Goal: Navigation & Orientation: Find specific page/section

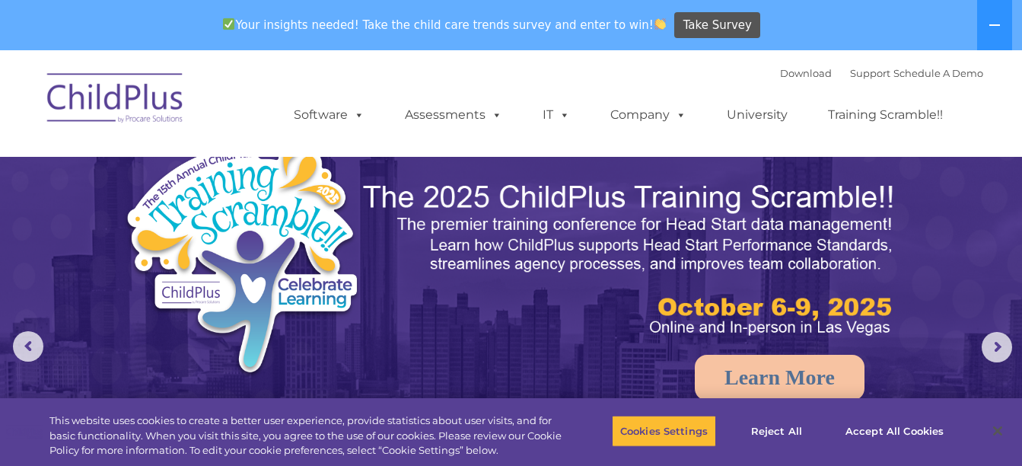
select select "MEDIUM"
drag, startPoint x: 0, startPoint y: 0, endPoint x: 909, endPoint y: 425, distance: 1003.1
click at [909, 425] on button "Accept All Cookies" at bounding box center [894, 431] width 115 height 32
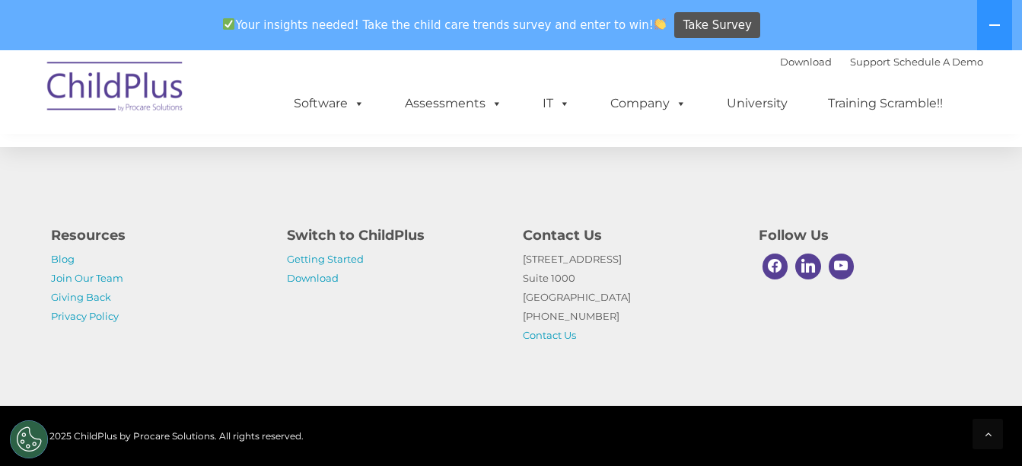
scroll to position [1831, 0]
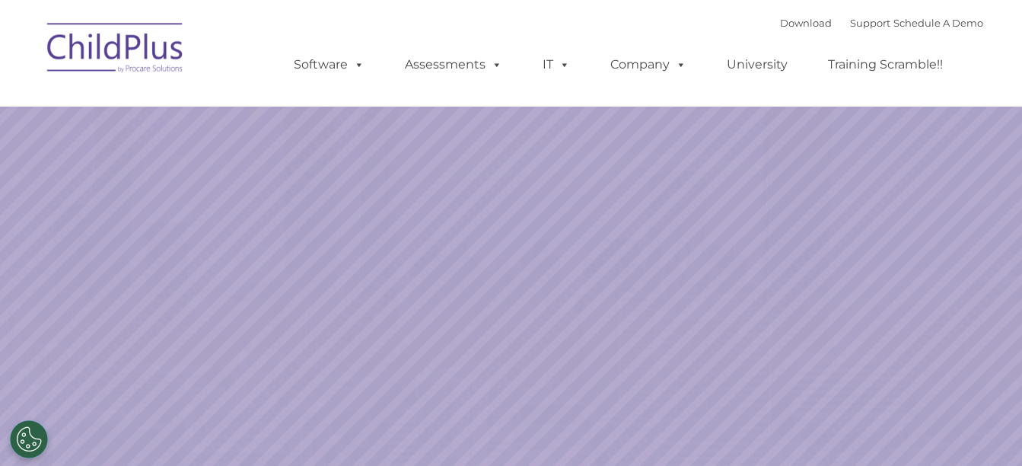
select select "MEDIUM"
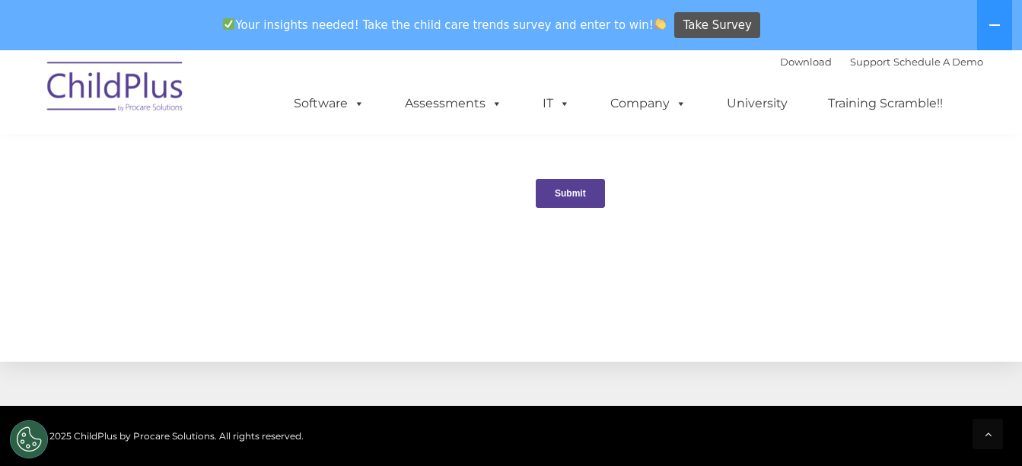
scroll to position [1601, 0]
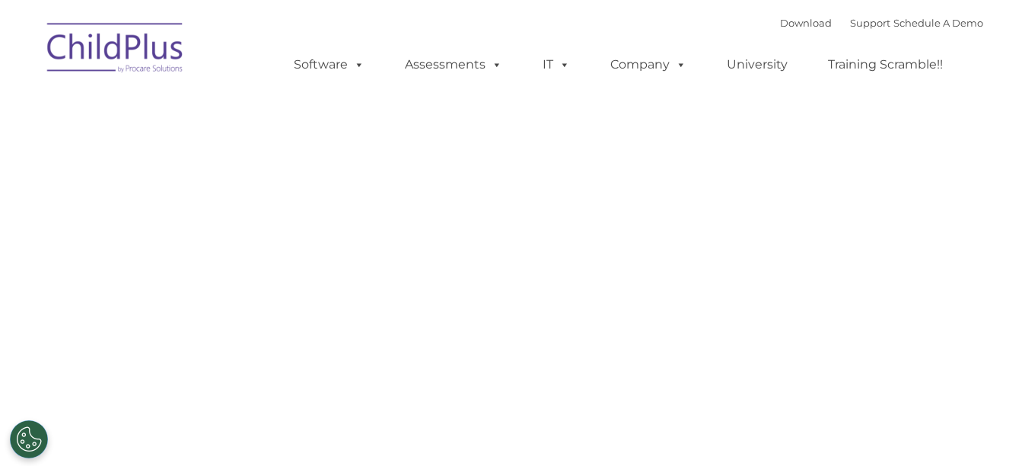
type input ""
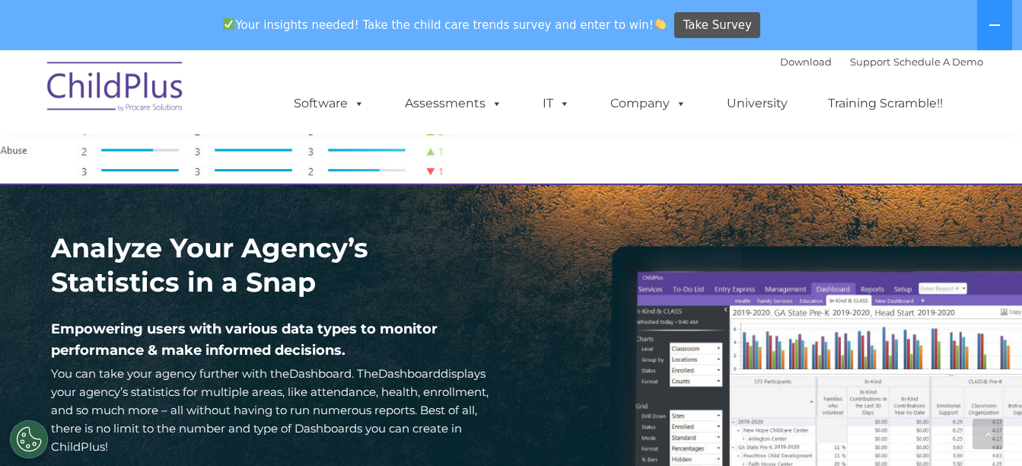
scroll to position [2058, 0]
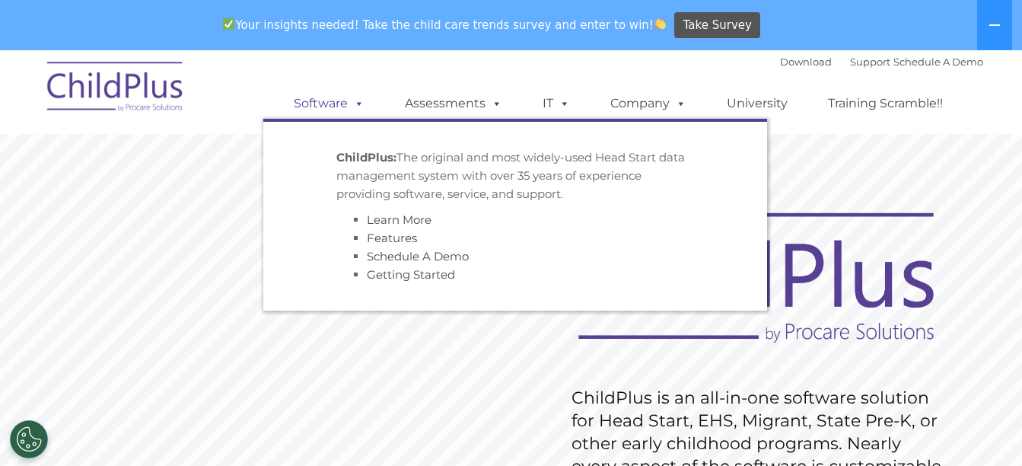
click at [357, 101] on span at bounding box center [356, 103] width 17 height 14
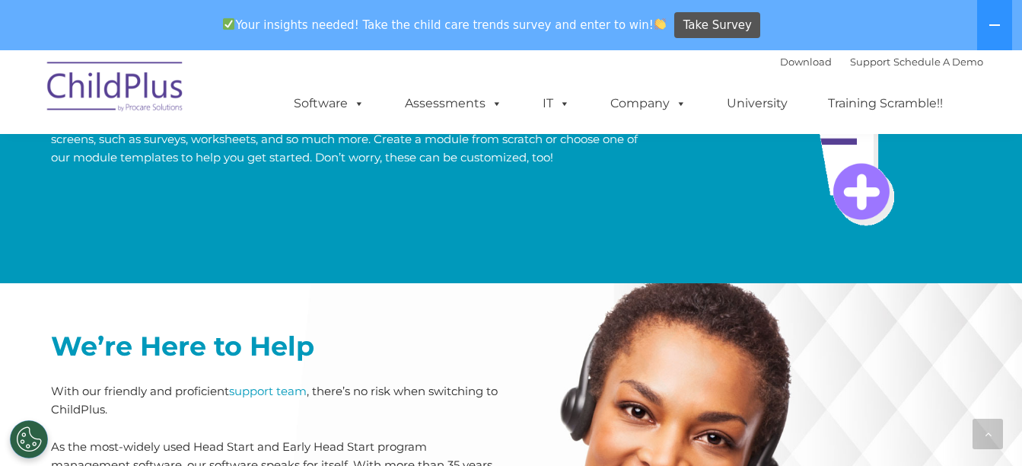
scroll to position [3188, 0]
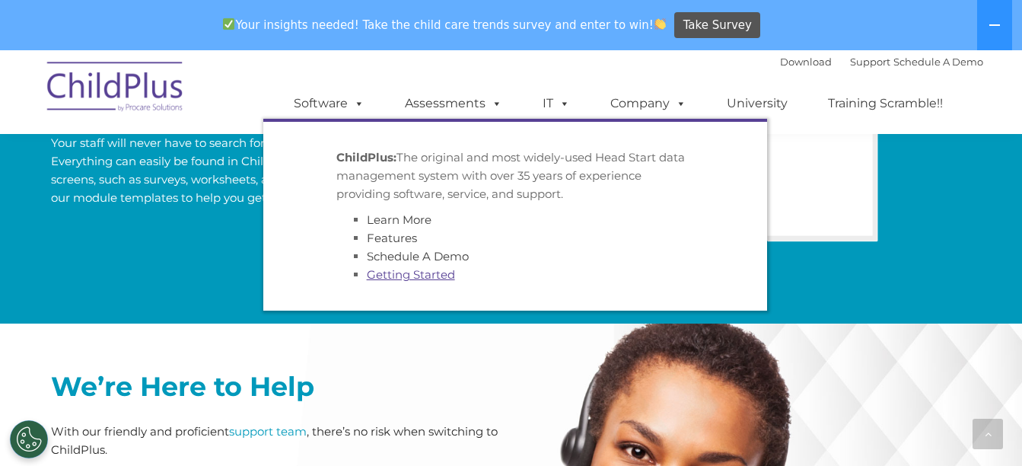
click at [414, 275] on link "Getting Started" at bounding box center [411, 274] width 88 height 14
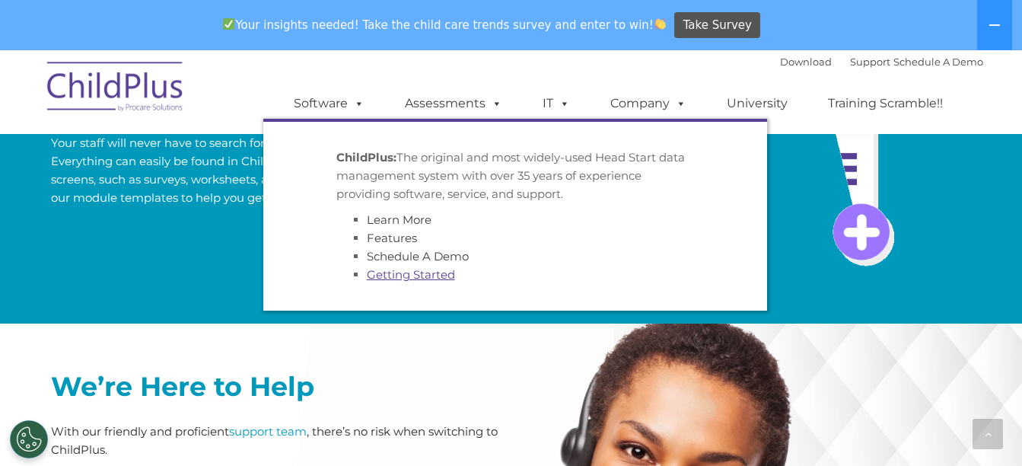
click at [414, 275] on link "Getting Started" at bounding box center [411, 274] width 88 height 14
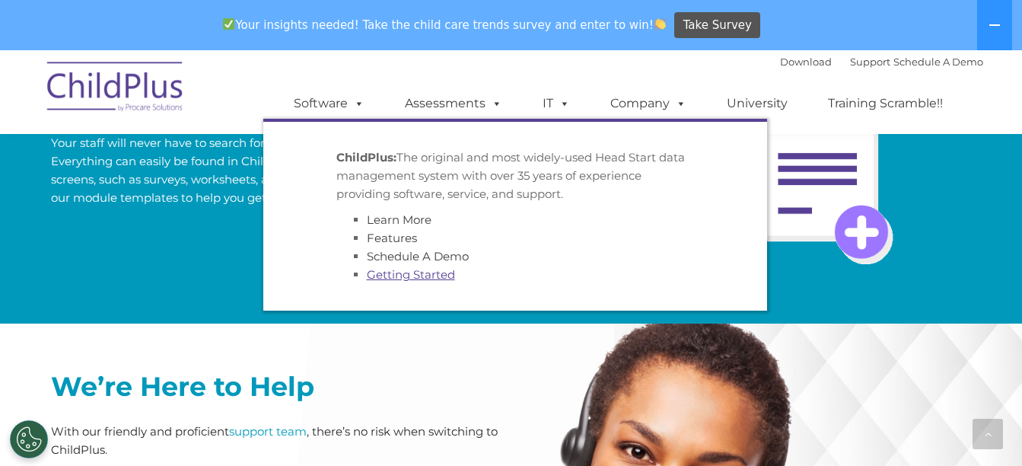
click at [414, 275] on link "Getting Started" at bounding box center [411, 274] width 88 height 14
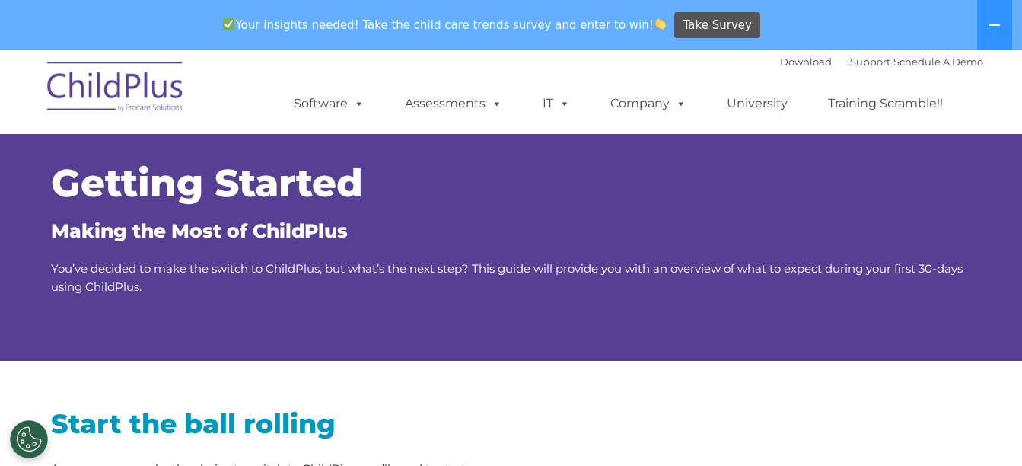
click at [139, 82] on img at bounding box center [116, 89] width 152 height 76
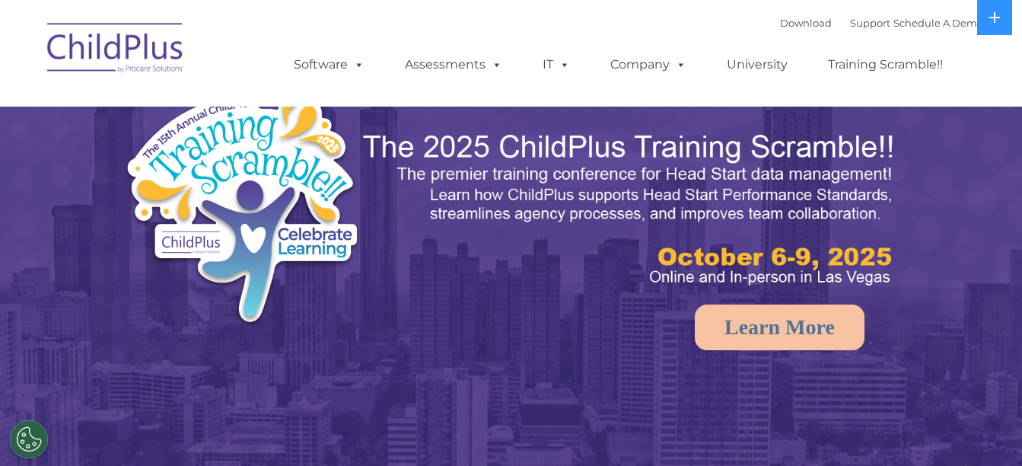
select select "MEDIUM"
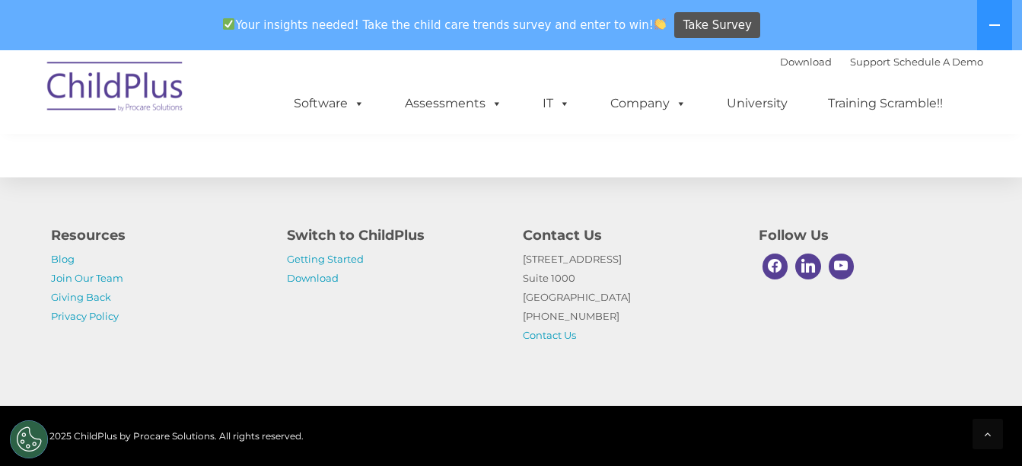
scroll to position [1854, 0]
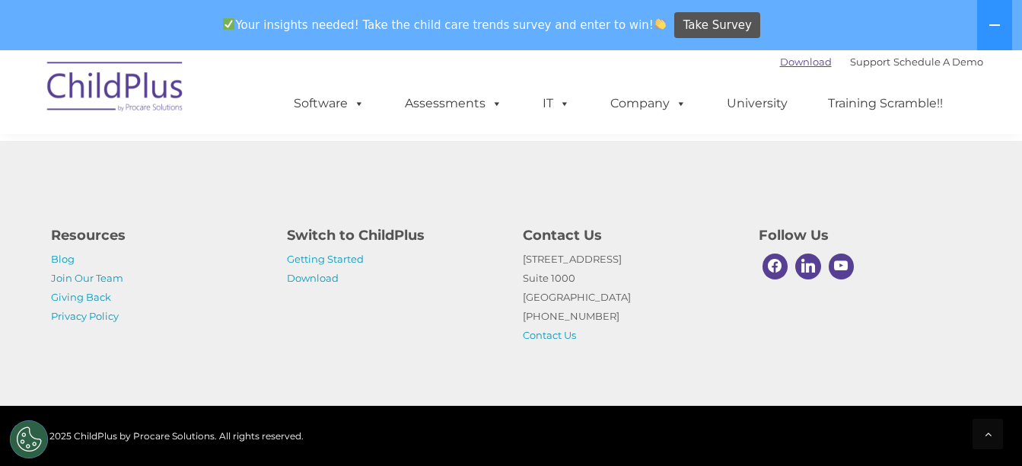
click at [792, 59] on link "Download" at bounding box center [806, 62] width 52 height 12
